Goal: Task Accomplishment & Management: Manage account settings

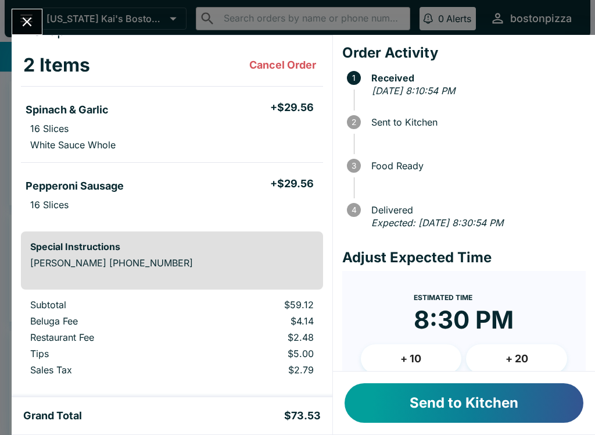
scroll to position [52, 0]
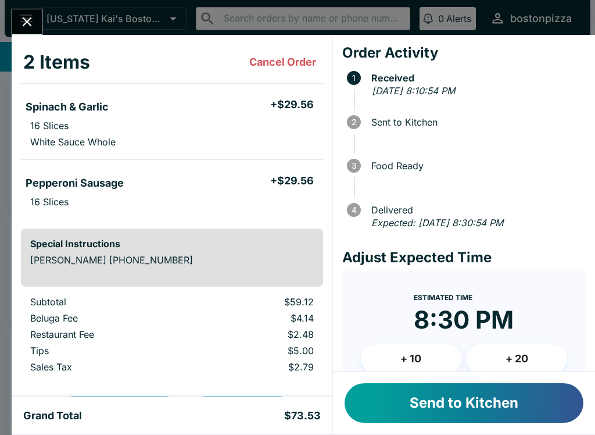
click at [432, 414] on button "Send to Kitchen" at bounding box center [464, 403] width 239 height 40
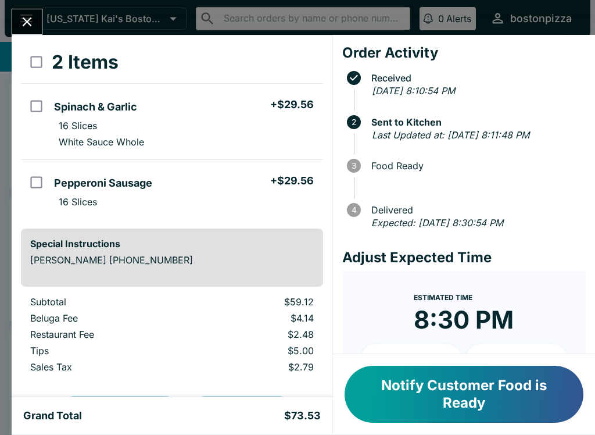
click at [28, 27] on icon "Close" at bounding box center [27, 22] width 16 height 16
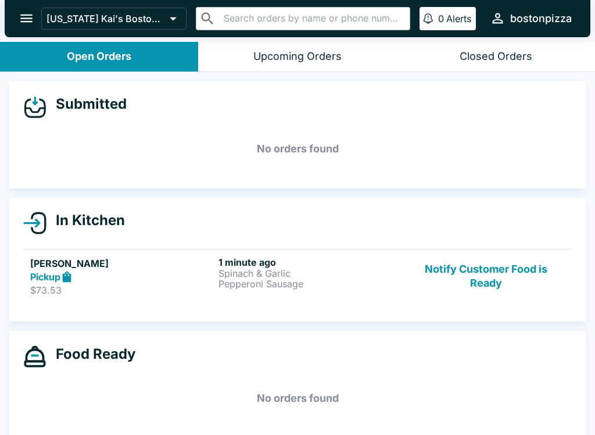
click at [508, 277] on button "Notify Customer Food is Ready" at bounding box center [487, 276] width 158 height 40
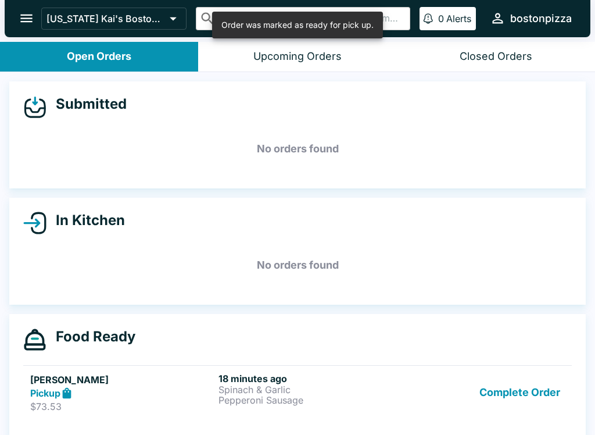
click at [535, 383] on button "Complete Order" at bounding box center [520, 393] width 90 height 40
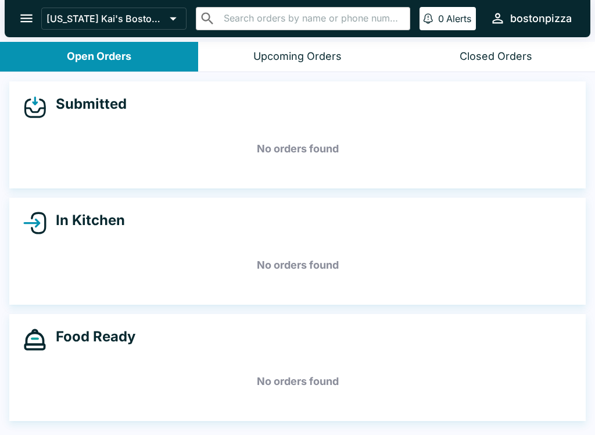
click at [289, 58] on div "Upcoming Orders" at bounding box center [297, 56] width 88 height 13
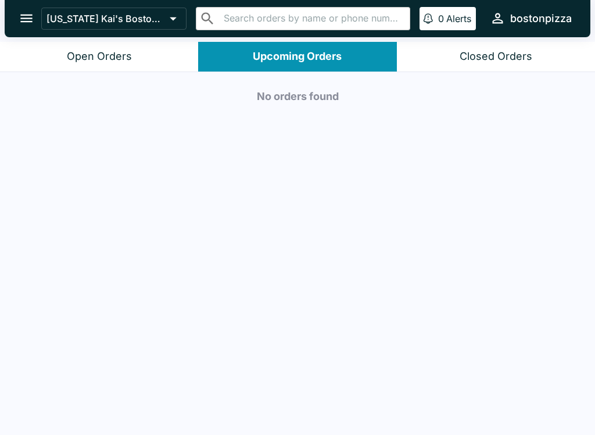
click at [140, 63] on button "Open Orders" at bounding box center [99, 57] width 198 height 30
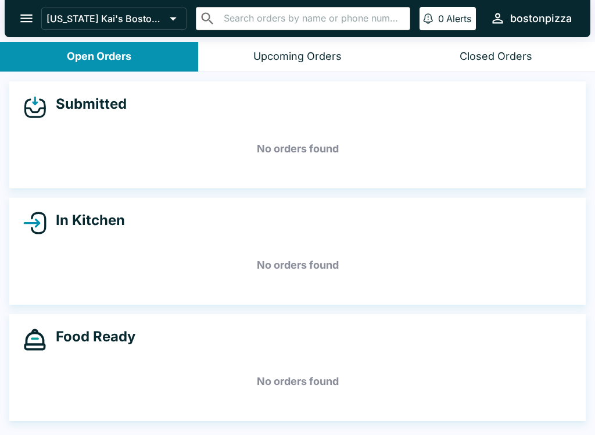
click at [494, 48] on button "Closed Orders" at bounding box center [496, 57] width 198 height 30
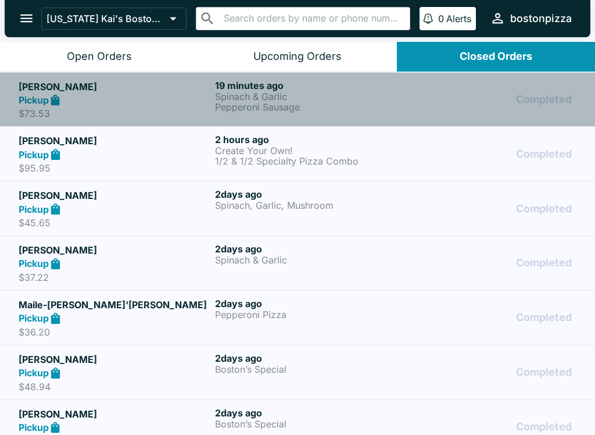
click at [337, 113] on div "19 minutes ago Spinach & Garlic Pepperoni Sausage" at bounding box center [311, 100] width 192 height 40
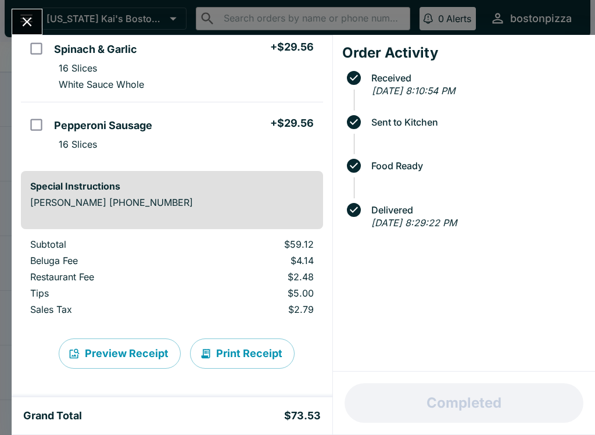
scroll to position [110, 0]
click at [25, 10] on button "Close" at bounding box center [27, 21] width 30 height 25
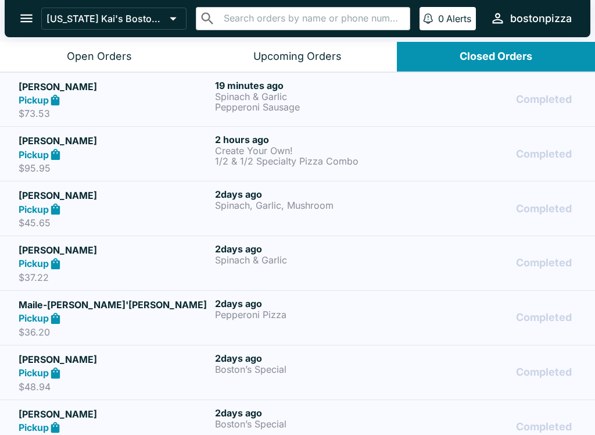
click at [98, 29] on button "[US_STATE] Kai's Boston Pizza" at bounding box center [113, 19] width 145 height 22
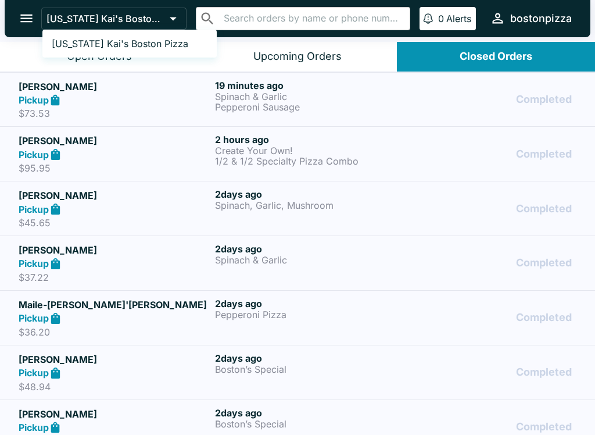
click at [192, 63] on div at bounding box center [297, 217] width 595 height 435
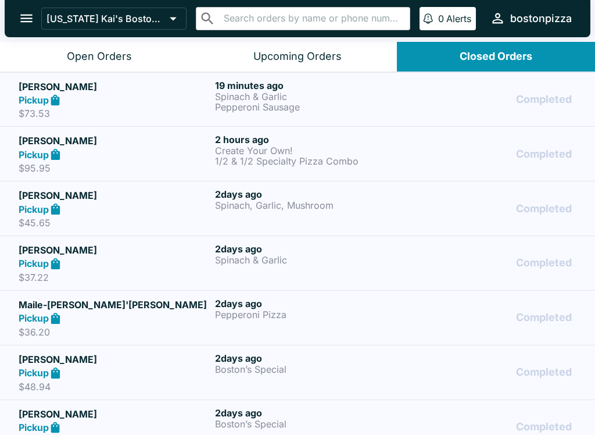
click at [134, 52] on button "Open Orders" at bounding box center [99, 57] width 198 height 30
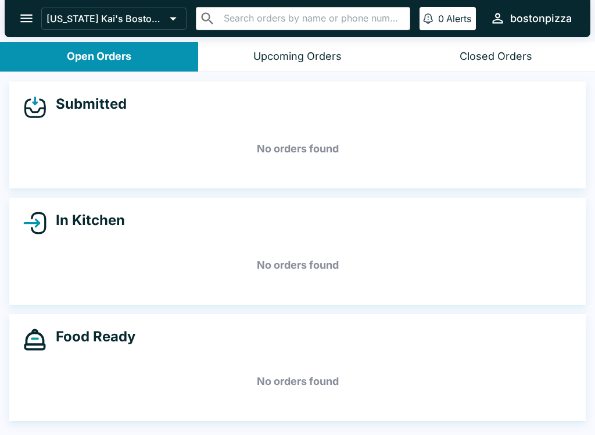
click at [26, 19] on icon "open drawer" at bounding box center [26, 19] width 12 height 8
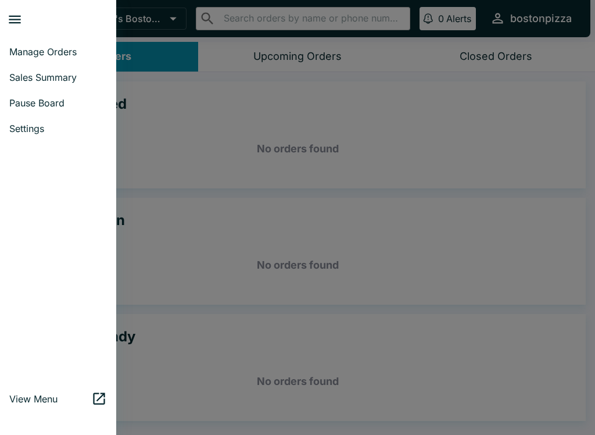
click at [28, 72] on span "Sales Summary" at bounding box center [58, 78] width 98 height 12
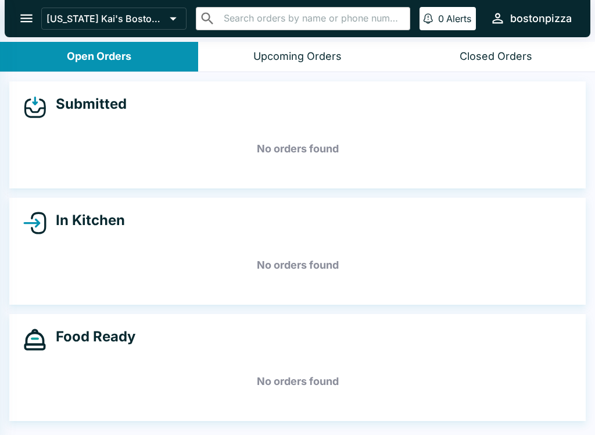
select select "03:00"
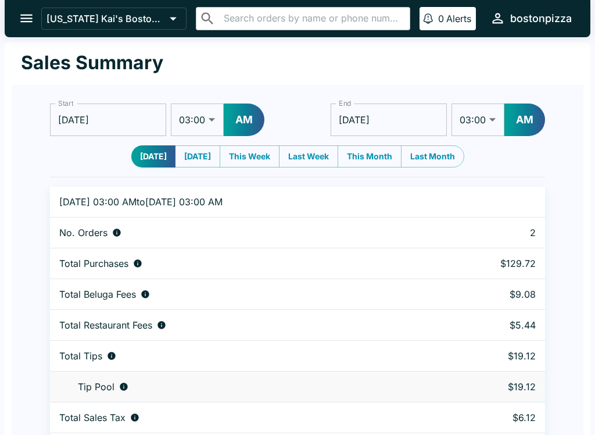
scroll to position [35, 0]
